Goal: Task Accomplishment & Management: Manage account settings

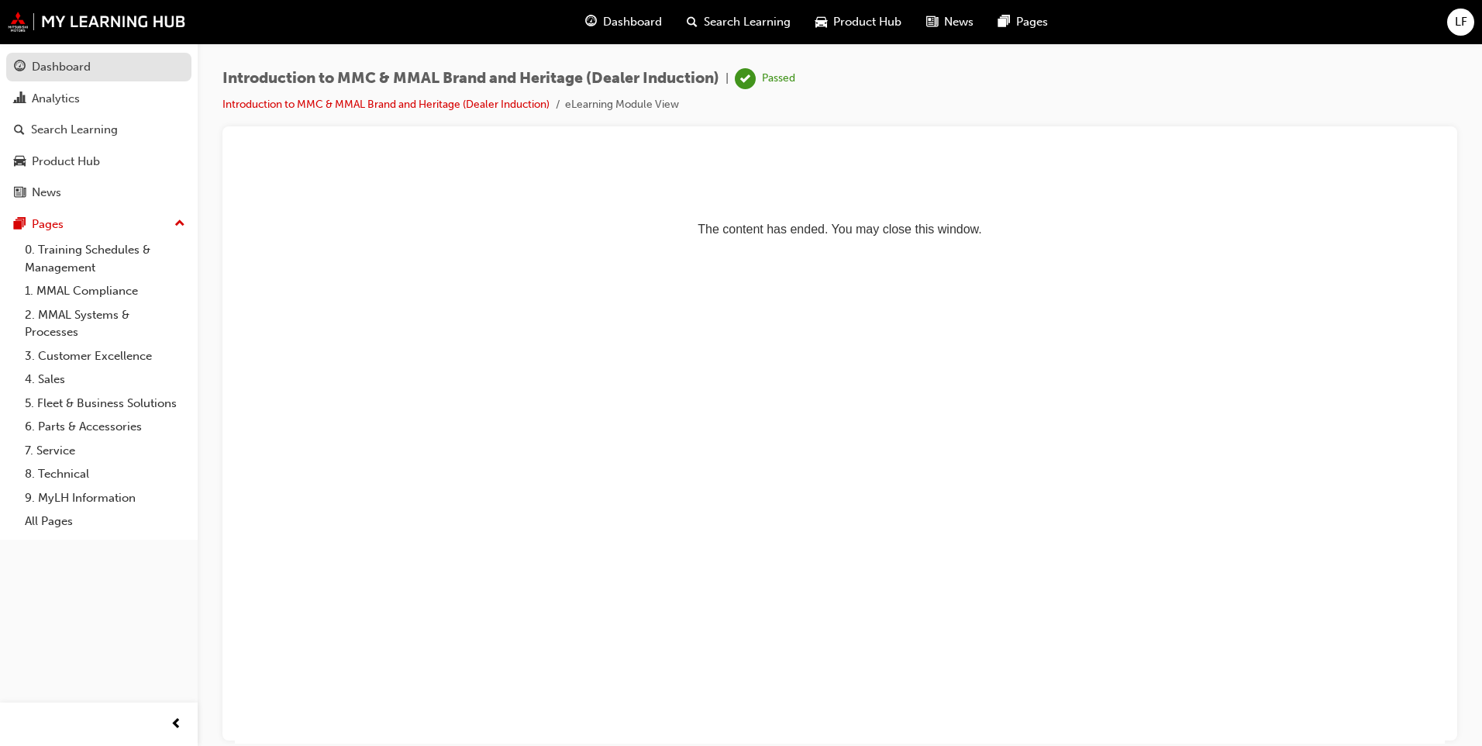
click at [66, 68] on div "Dashboard" at bounding box center [61, 67] width 59 height 18
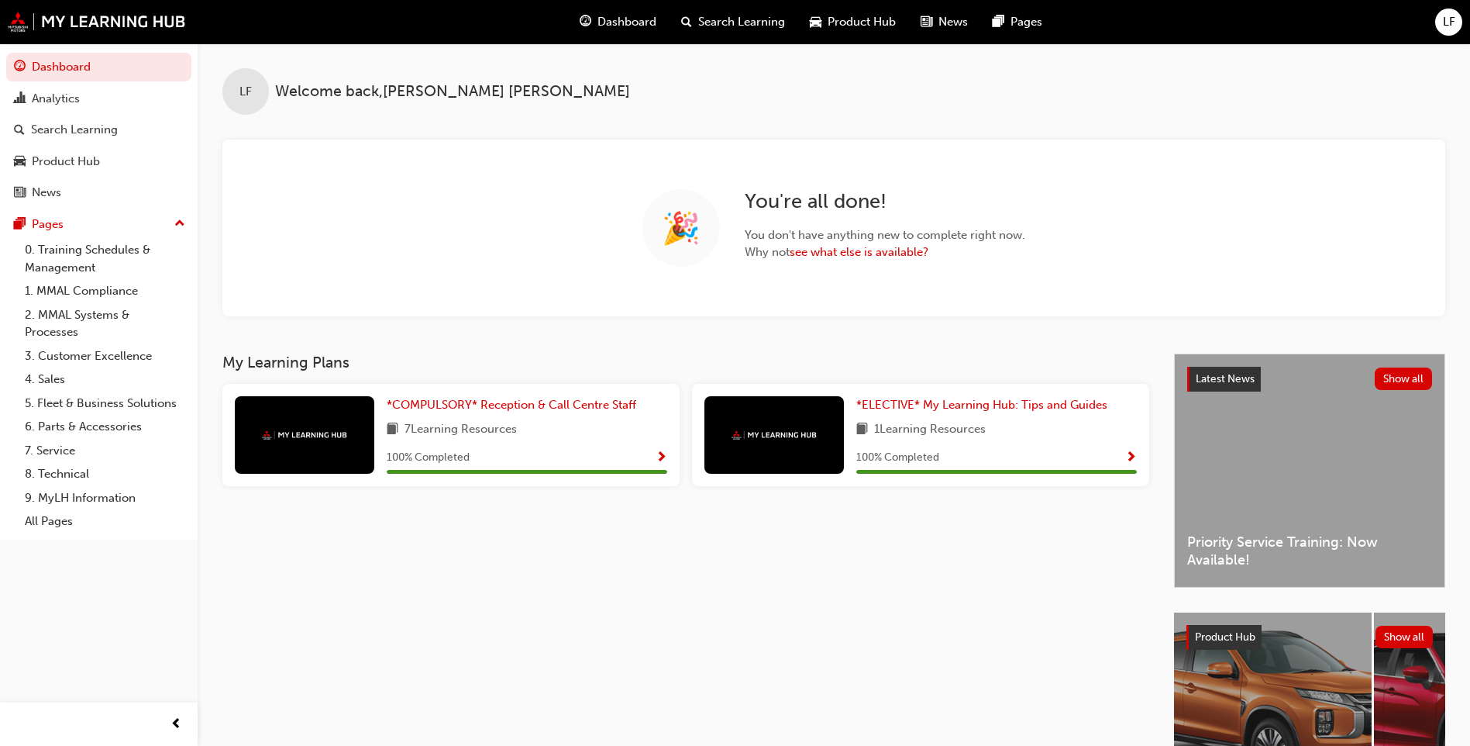
click at [1454, 19] on span "LF" at bounding box center [1449, 22] width 12 height 18
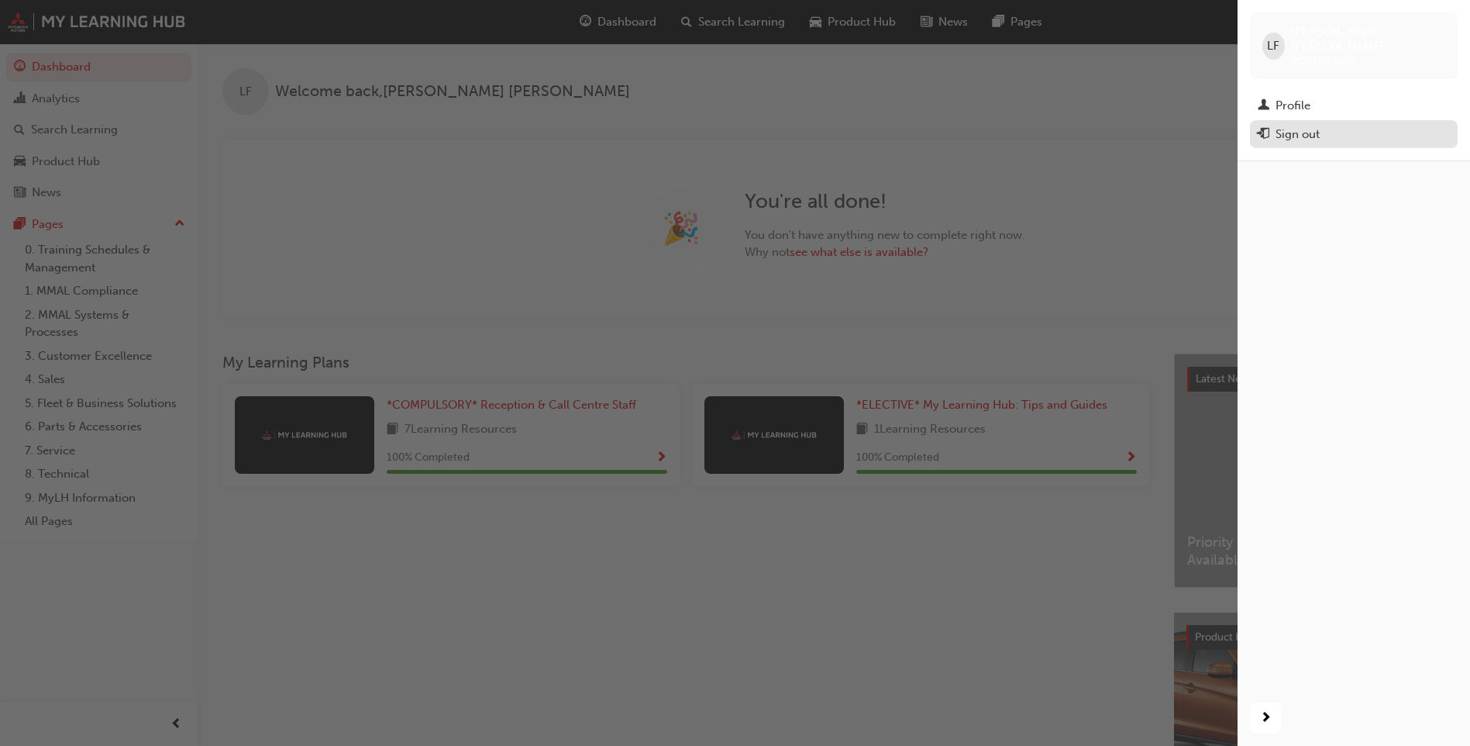
click at [1287, 126] on div "Sign out" at bounding box center [1298, 135] width 44 height 18
